Goal: Check status: Check status

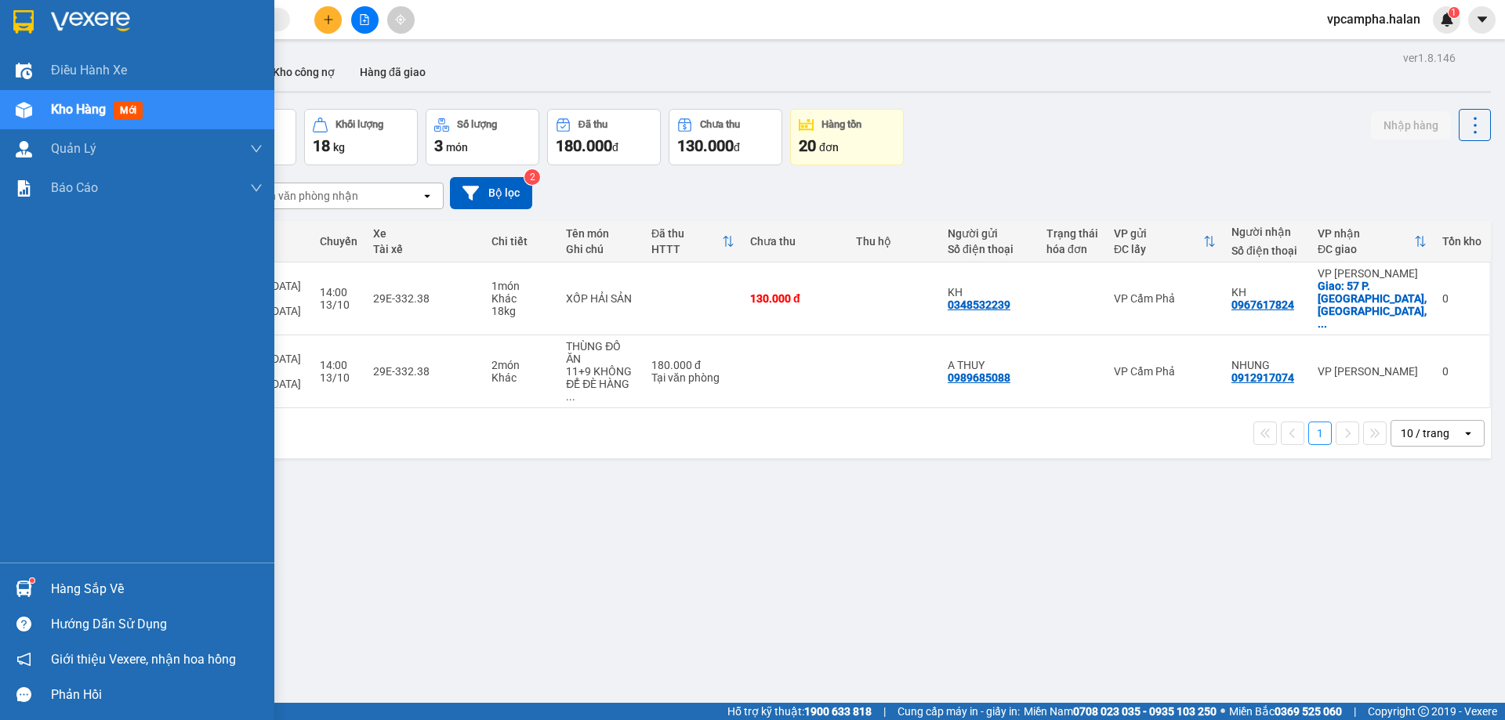
click at [93, 589] on div "Hàng sắp về" at bounding box center [157, 590] width 212 height 24
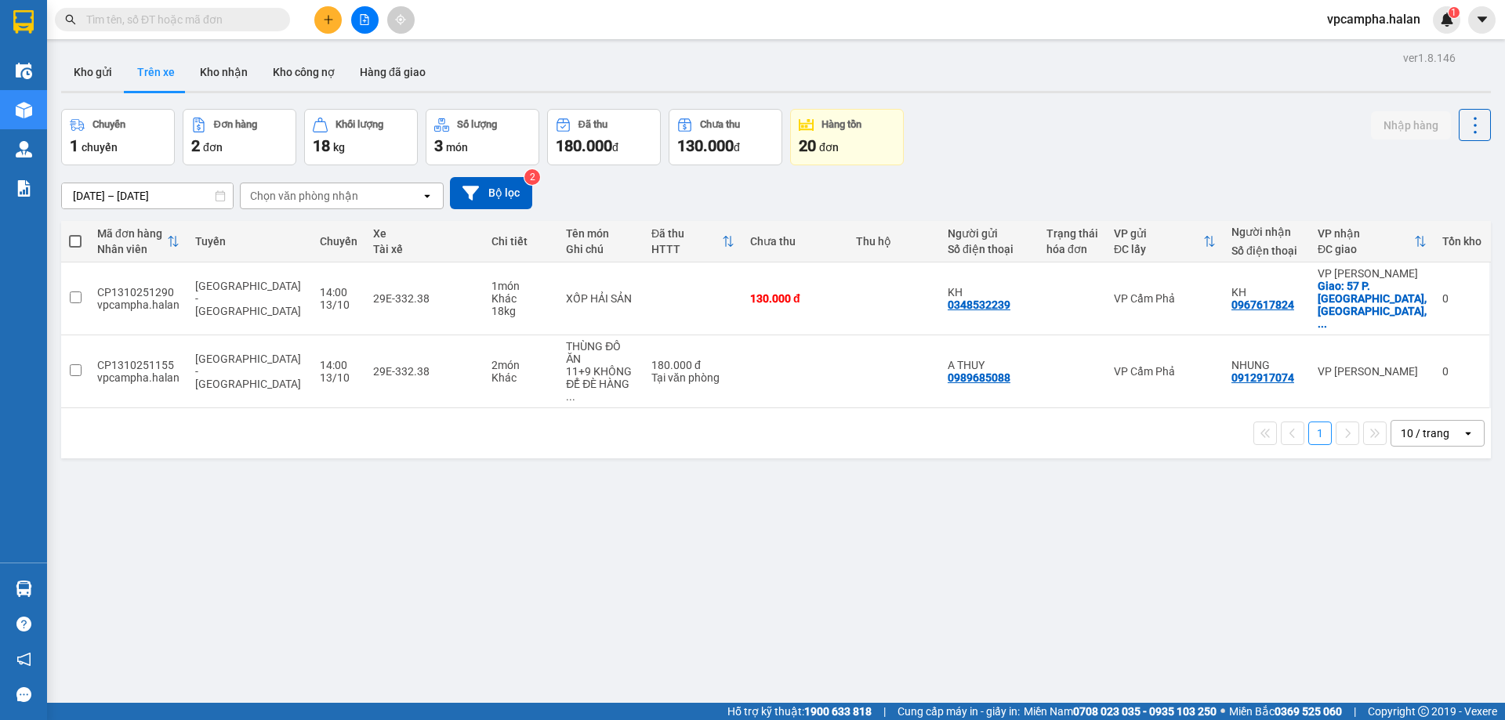
click at [1185, 581] on section "Kết quả tìm kiếm ( 0 ) Bộ lọc No Data vpcampha.halan 1 Điều hành xe Kho hàng mớ…" at bounding box center [752, 360] width 1505 height 720
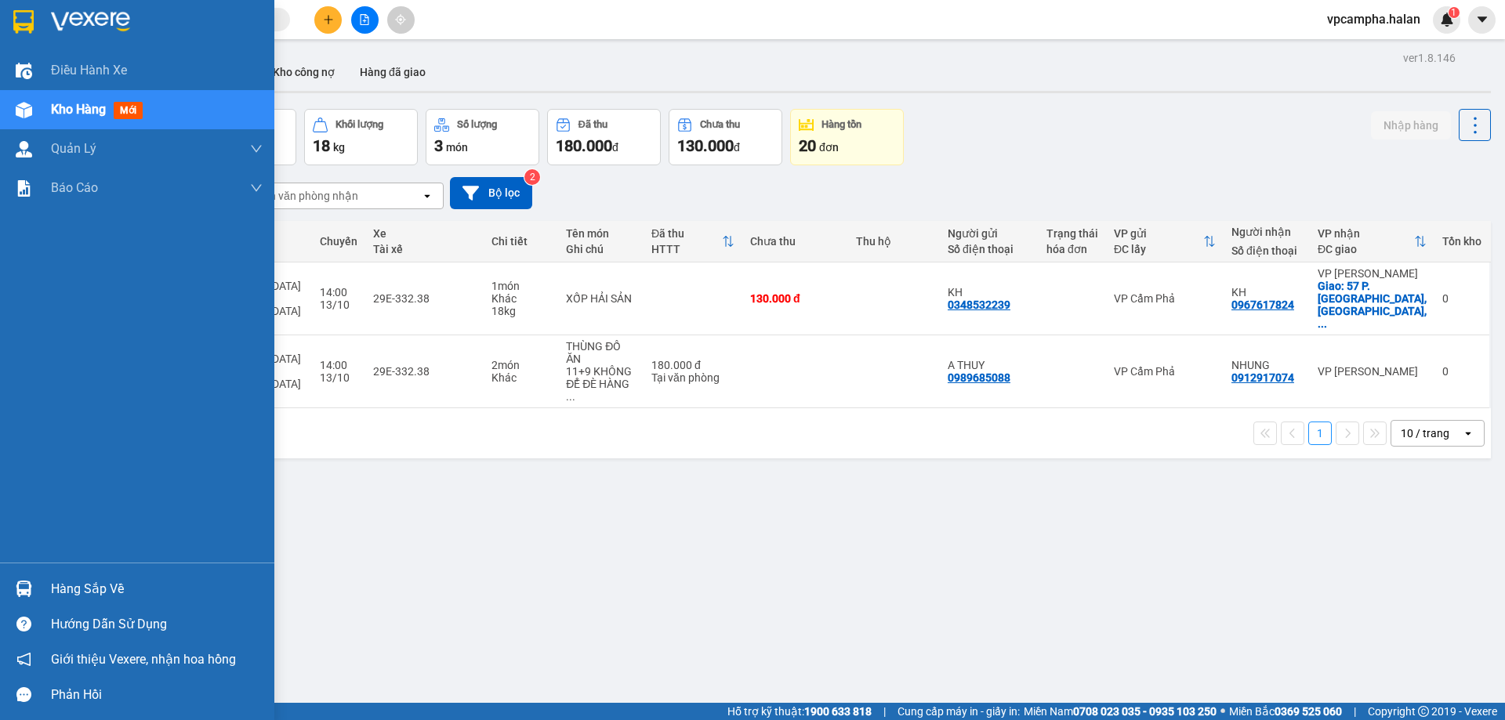
click at [34, 585] on div at bounding box center [23, 588] width 27 height 27
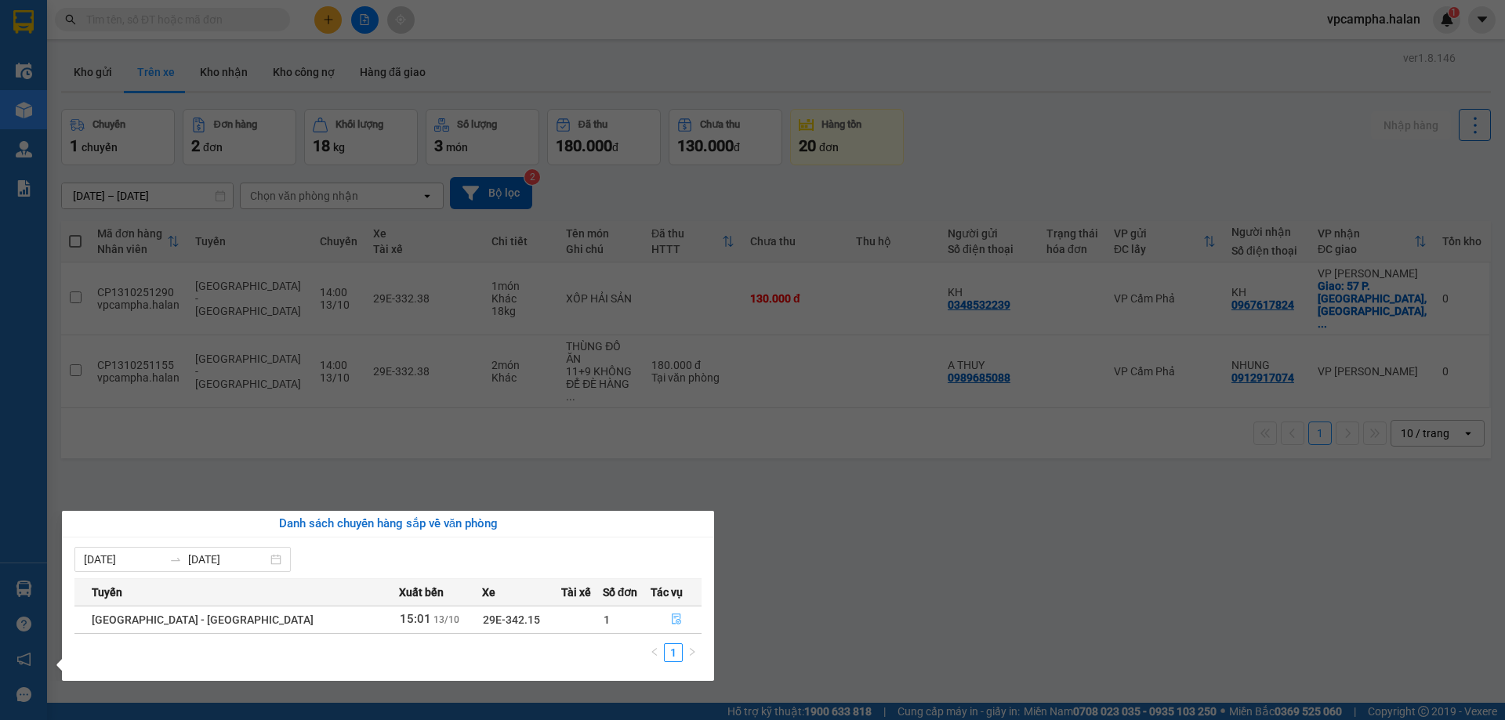
click at [672, 621] on icon "file-done" at bounding box center [676, 619] width 9 height 11
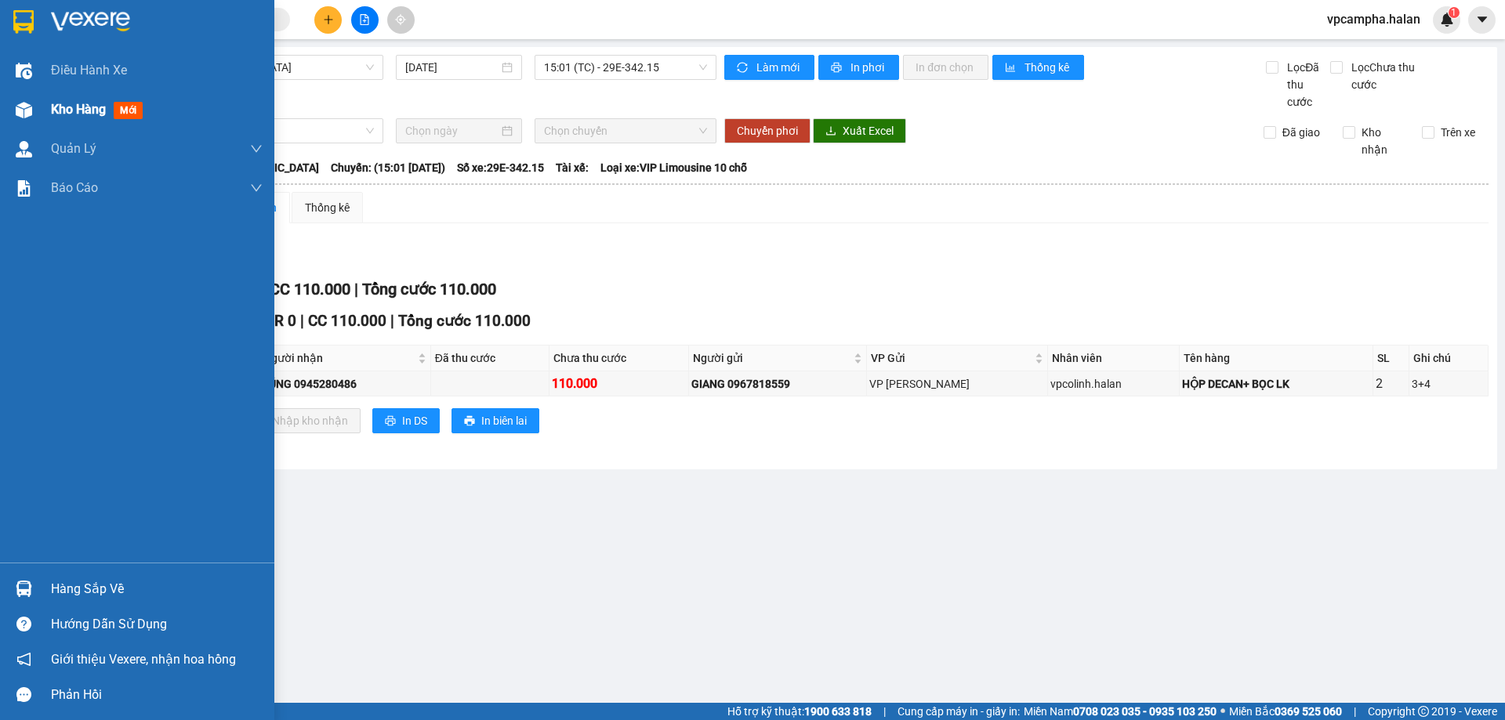
click at [100, 112] on span "Kho hàng" at bounding box center [78, 109] width 55 height 15
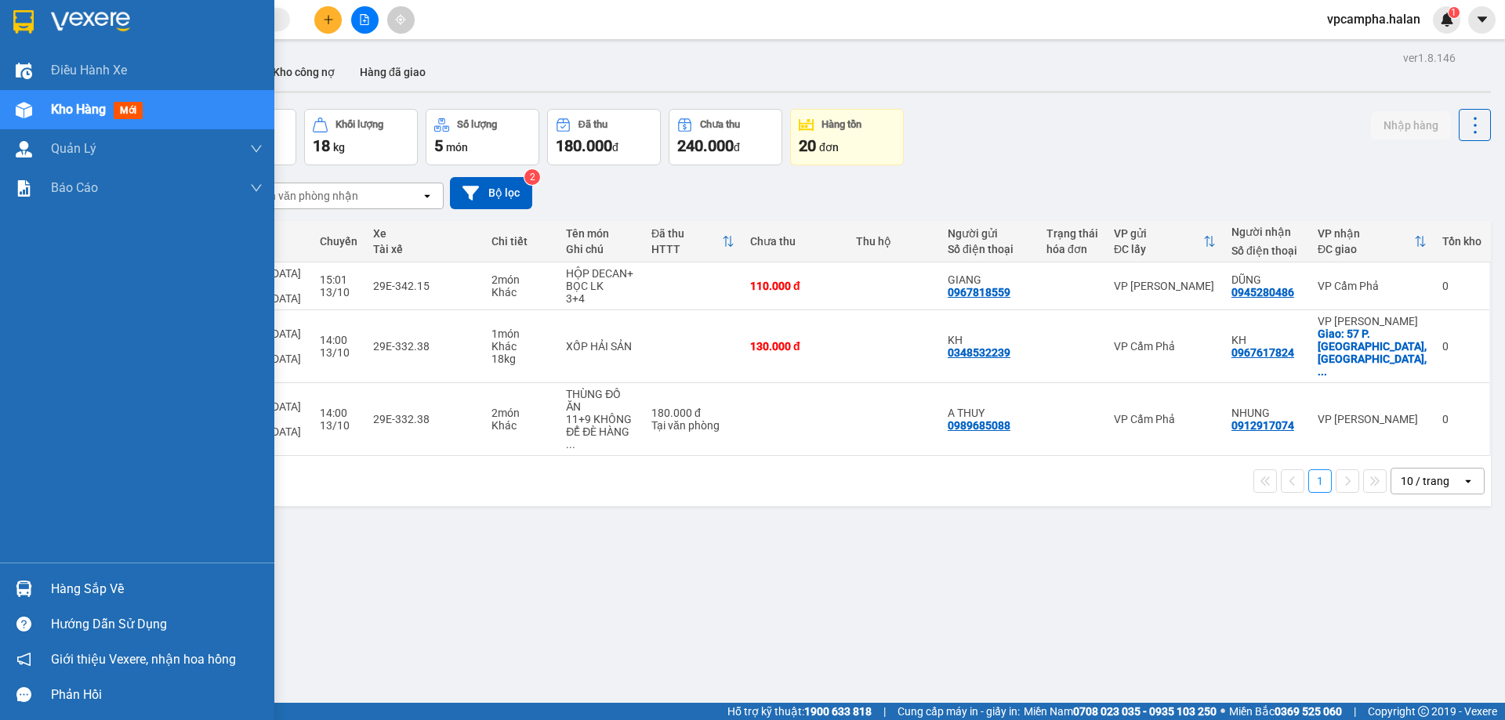
click at [72, 587] on div "Hàng sắp về" at bounding box center [157, 590] width 212 height 24
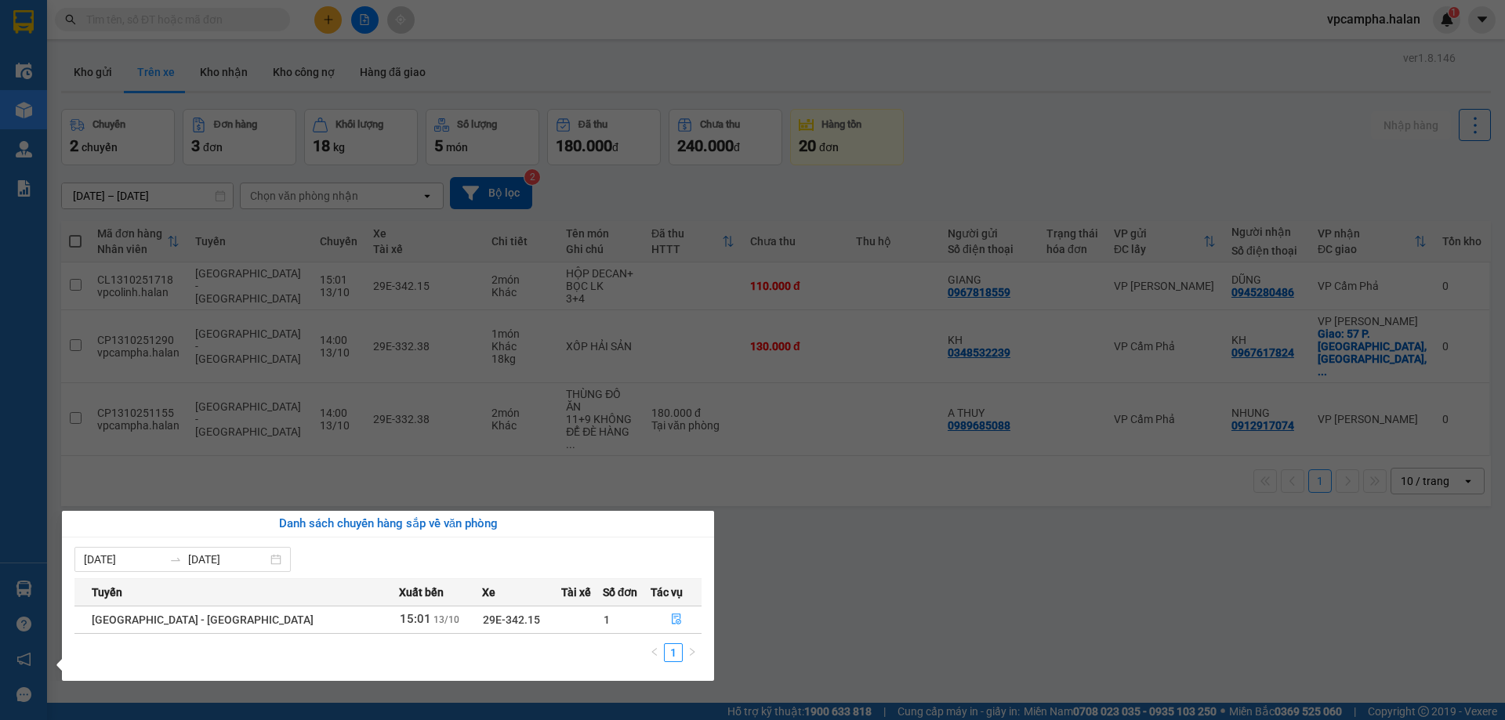
click at [944, 501] on section "Kết quả tìm kiếm ( 0 ) Bộ lọc No Data vpcampha.halan 1 Điều hành xe Kho hàng mớ…" at bounding box center [752, 360] width 1505 height 720
